Goal: Task Accomplishment & Management: Manage account settings

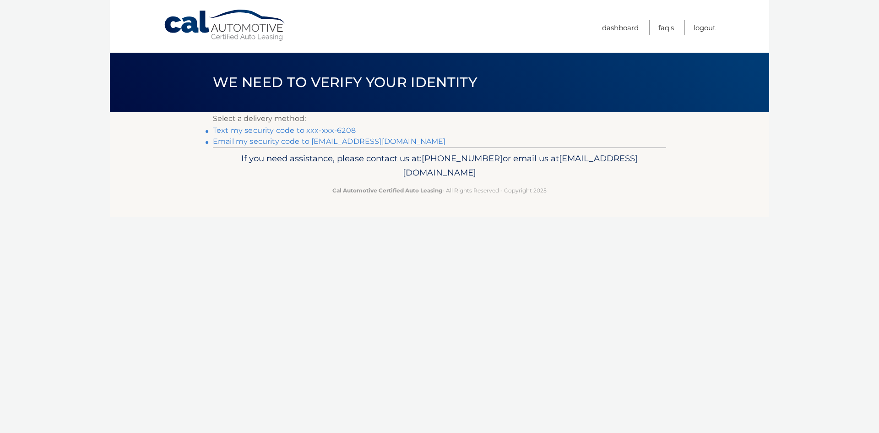
click at [274, 130] on link "Text my security code to xxx-xxx-6208" at bounding box center [284, 130] width 143 height 9
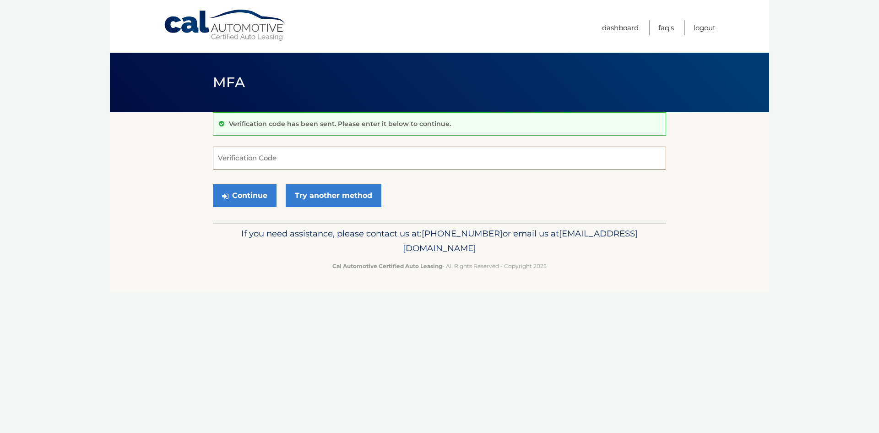
click at [252, 163] on input "Verification Code" at bounding box center [439, 157] width 453 height 23
type input "202984"
click at [251, 192] on button "Continue" at bounding box center [245, 195] width 64 height 23
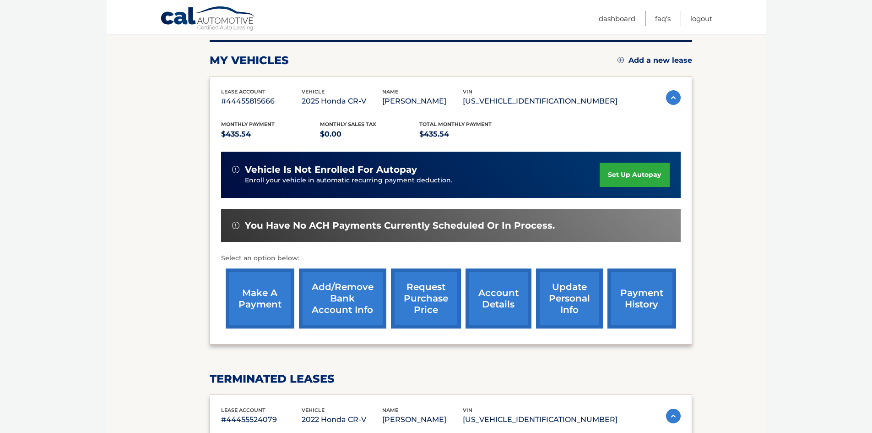
scroll to position [137, 0]
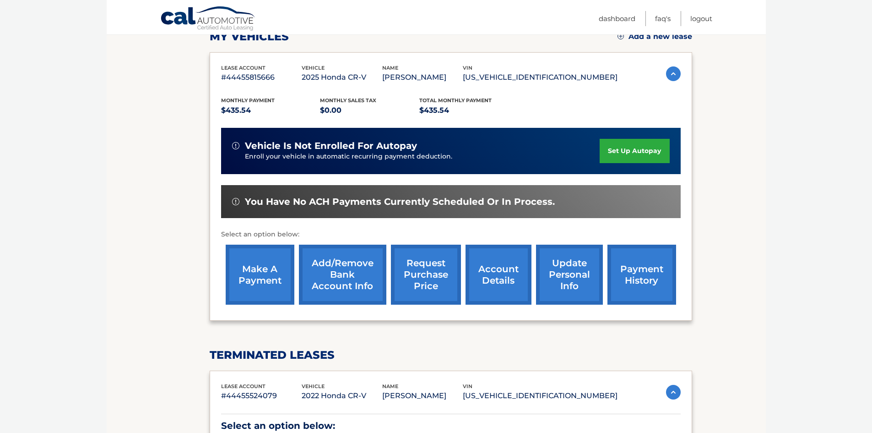
click at [262, 282] on link "make a payment" at bounding box center [260, 274] width 69 height 60
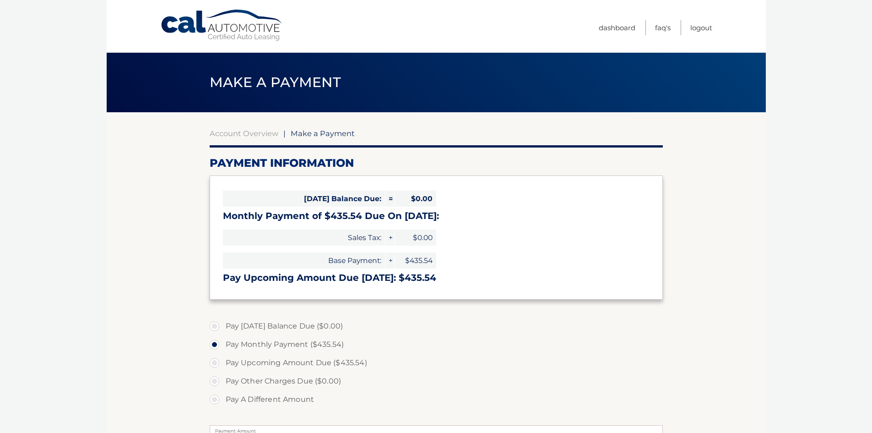
select select "ODQ0NjhhMzktMmJiMy00MDY1LWFjNjctYmRlOWY5NjMzYjhh"
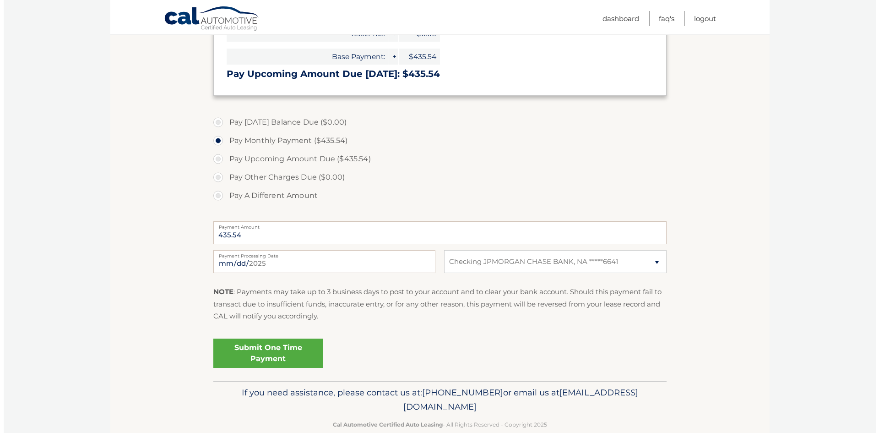
scroll to position [222, 0]
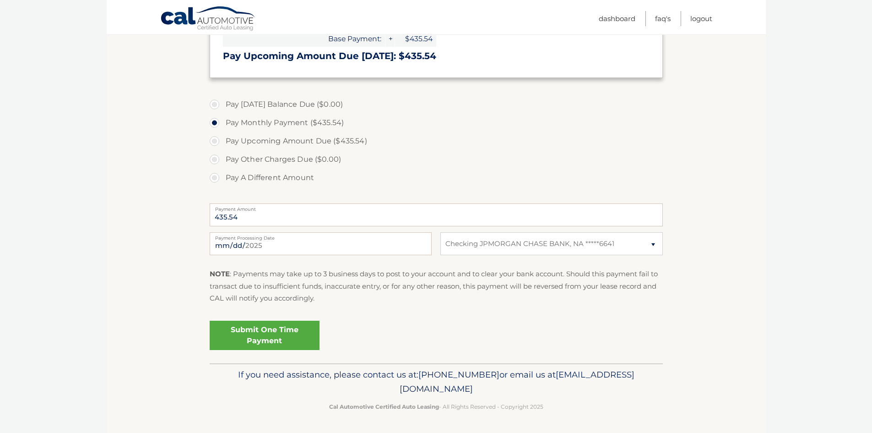
click at [271, 334] on link "Submit One Time Payment" at bounding box center [265, 334] width 110 height 29
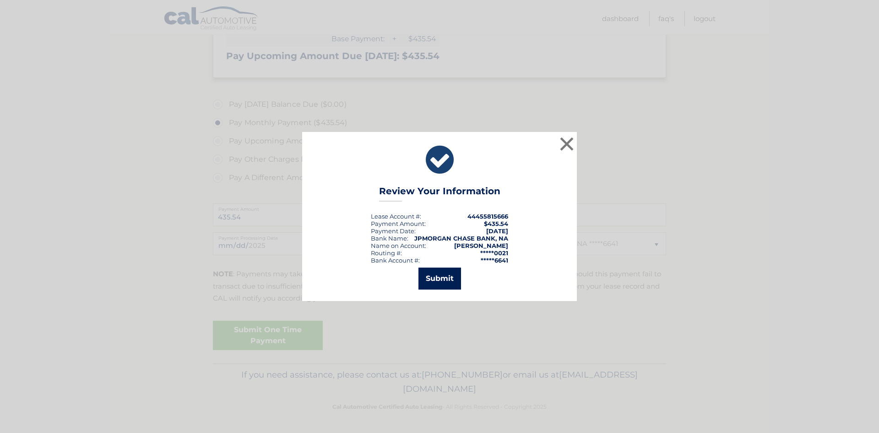
click at [451, 284] on button "Submit" at bounding box center [439, 278] width 43 height 22
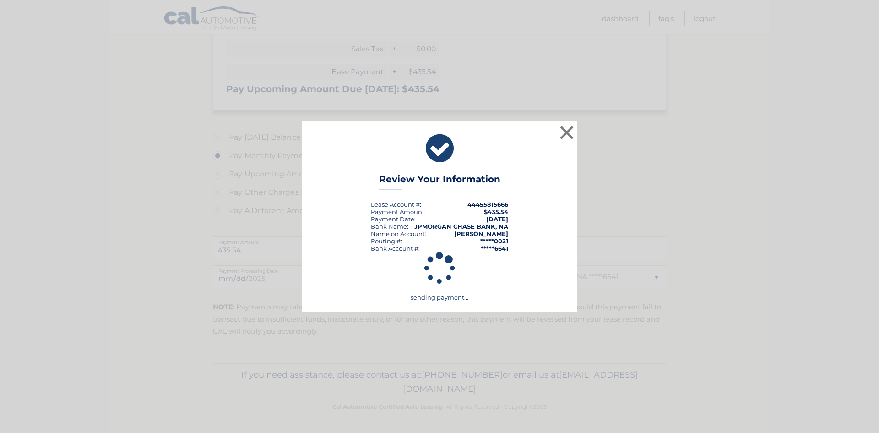
scroll to position [189, 0]
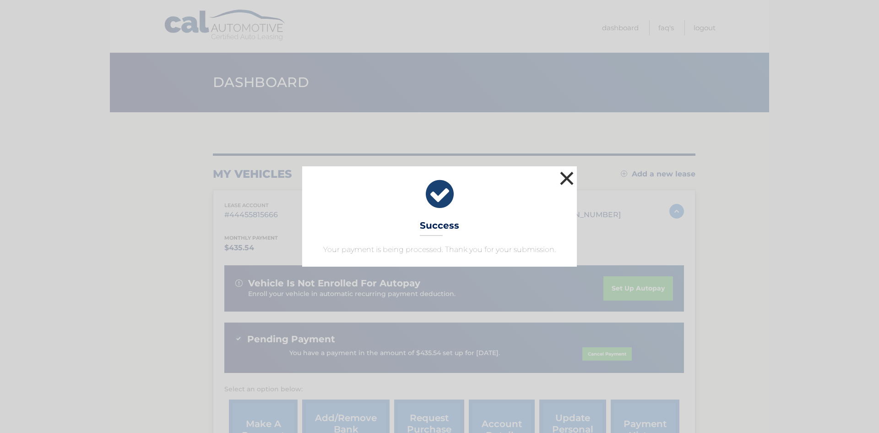
click at [568, 177] on button "×" at bounding box center [566, 178] width 18 height 18
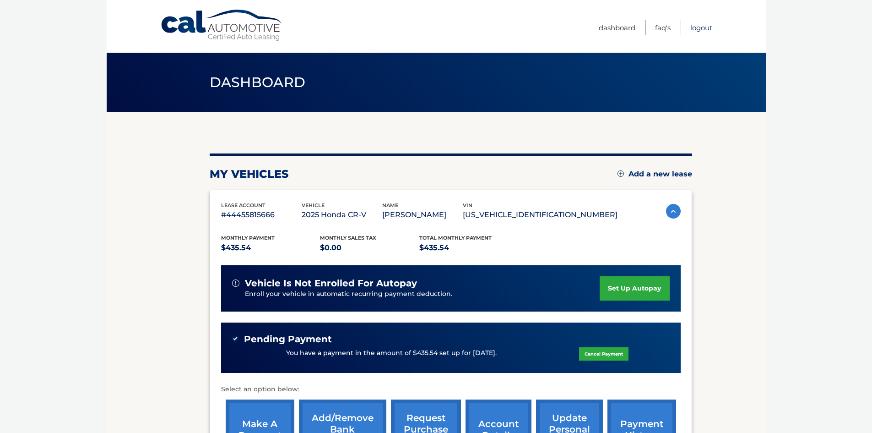
click at [693, 29] on link "Logout" at bounding box center [701, 27] width 22 height 15
